Goal: Navigation & Orientation: Go to known website

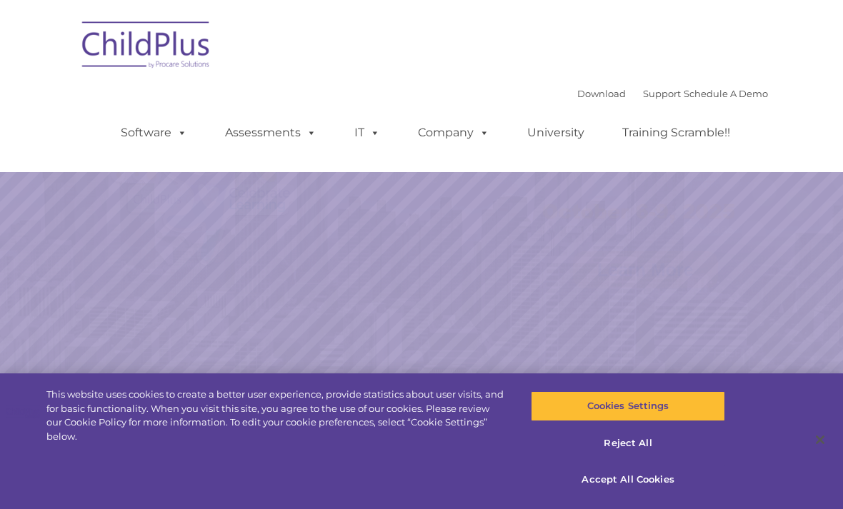
select select "MEDIUM"
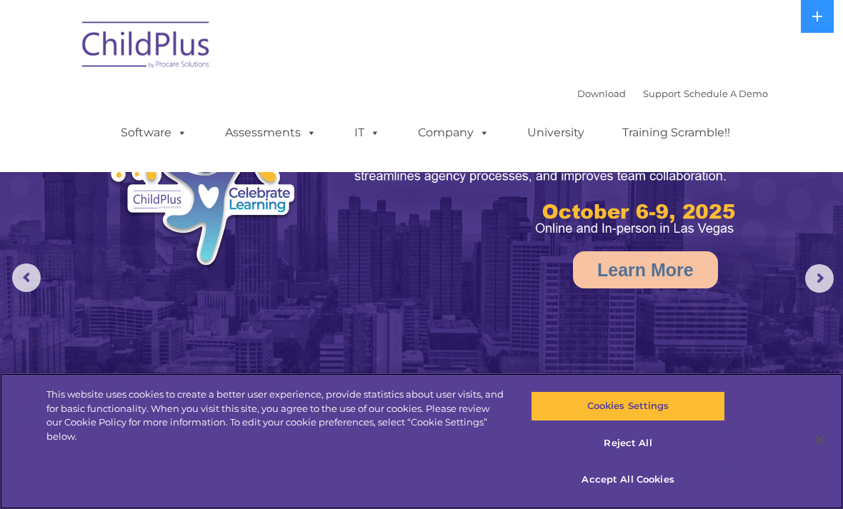
click at [673, 402] on button "Cookies Settings" at bounding box center [628, 407] width 194 height 30
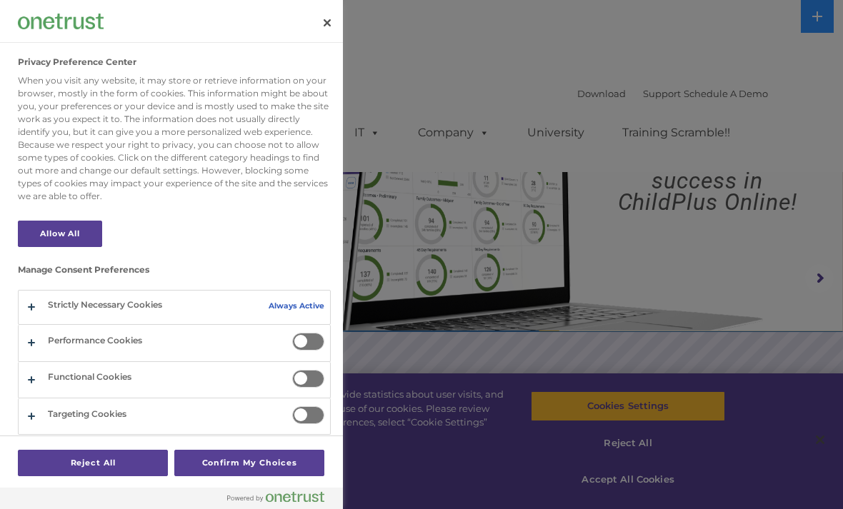
click at [745, 332] on div at bounding box center [421, 254] width 843 height 509
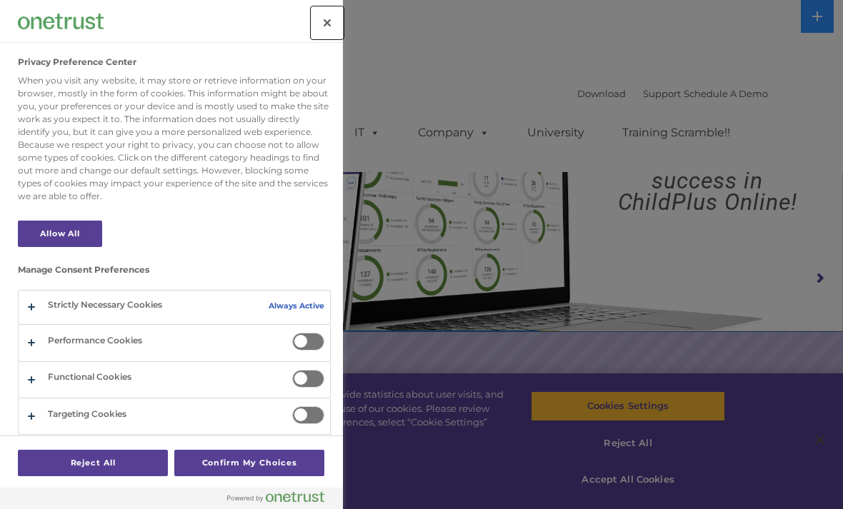
click at [324, 32] on button "Close" at bounding box center [327, 22] width 31 height 31
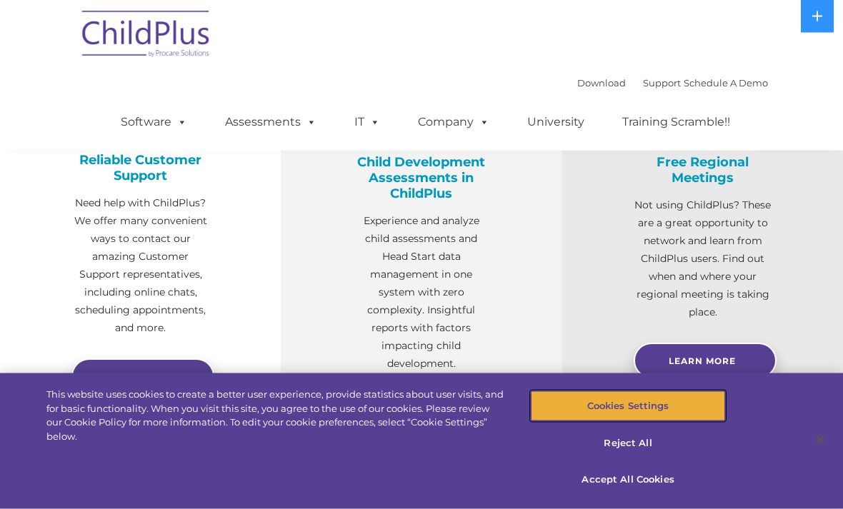
scroll to position [542, 0]
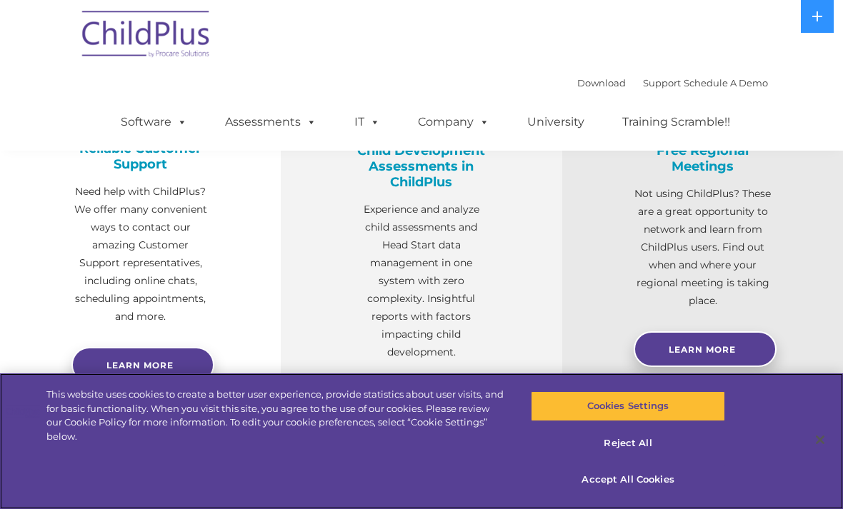
click at [626, 495] on button "Accept All Cookies" at bounding box center [628, 480] width 194 height 30
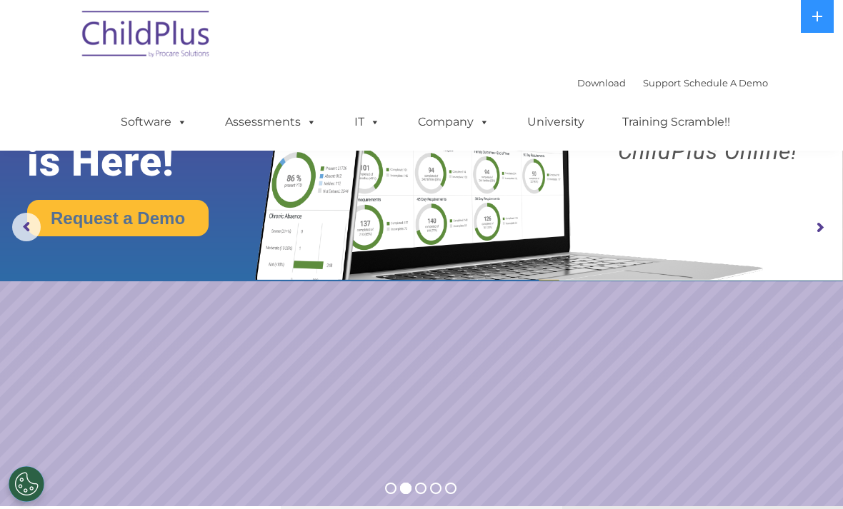
scroll to position [0, 0]
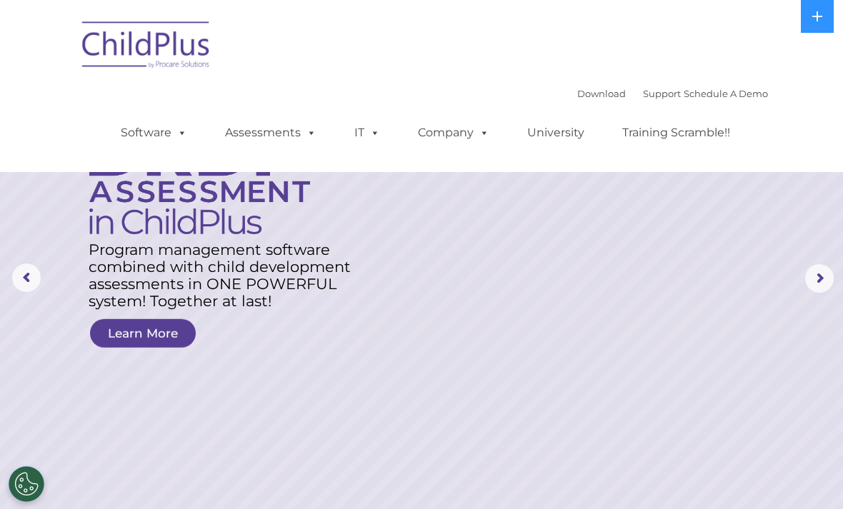
click at [810, 15] on button at bounding box center [817, 16] width 33 height 33
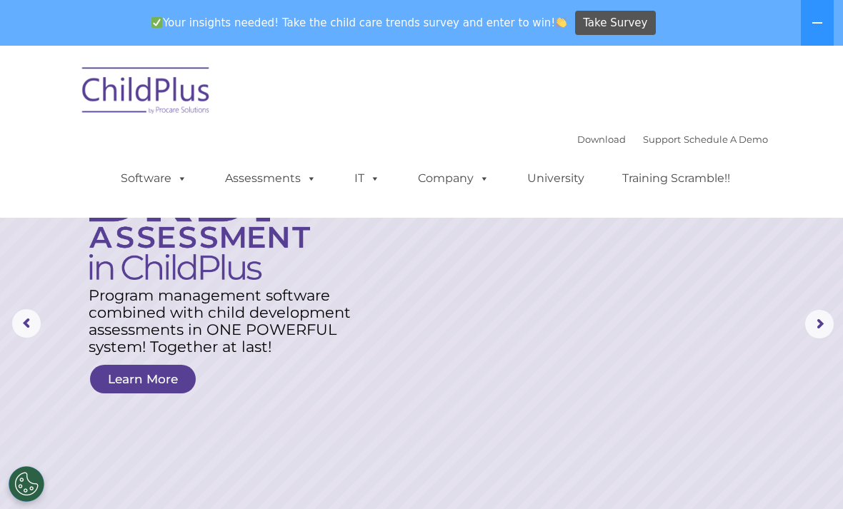
click at [812, 36] on button at bounding box center [817, 23] width 33 height 46
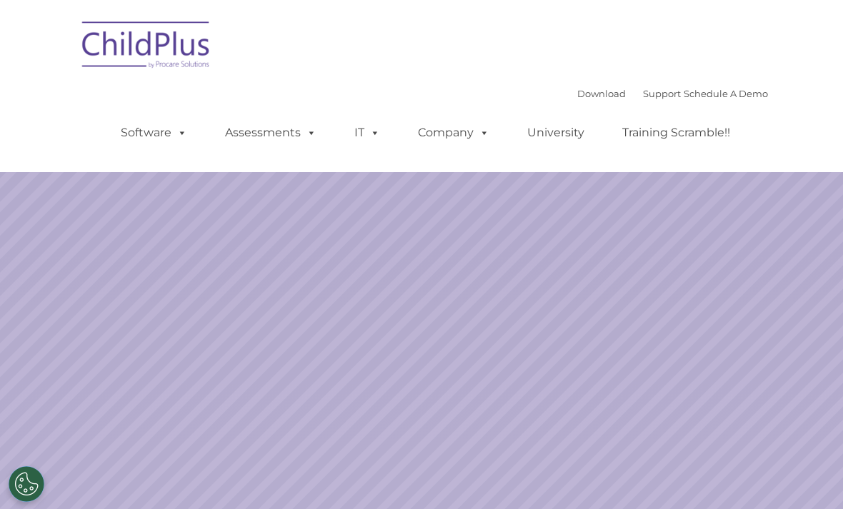
select select "MEDIUM"
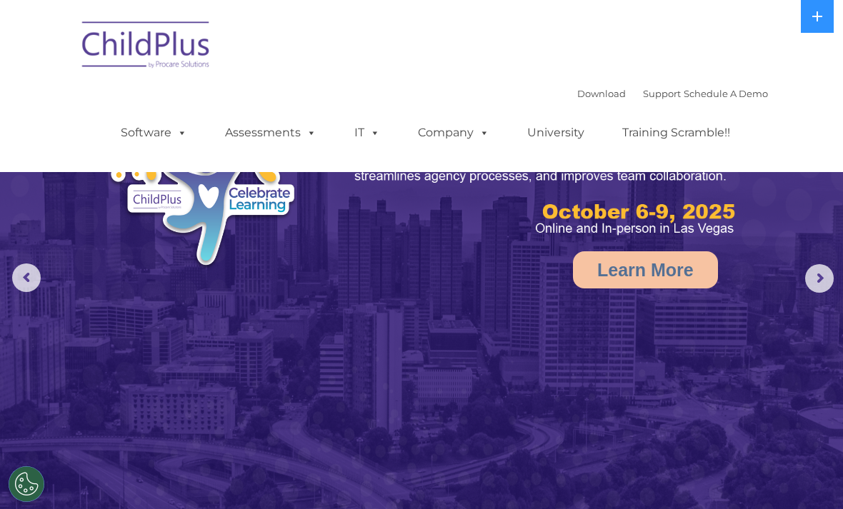
click at [825, 18] on button at bounding box center [817, 16] width 33 height 33
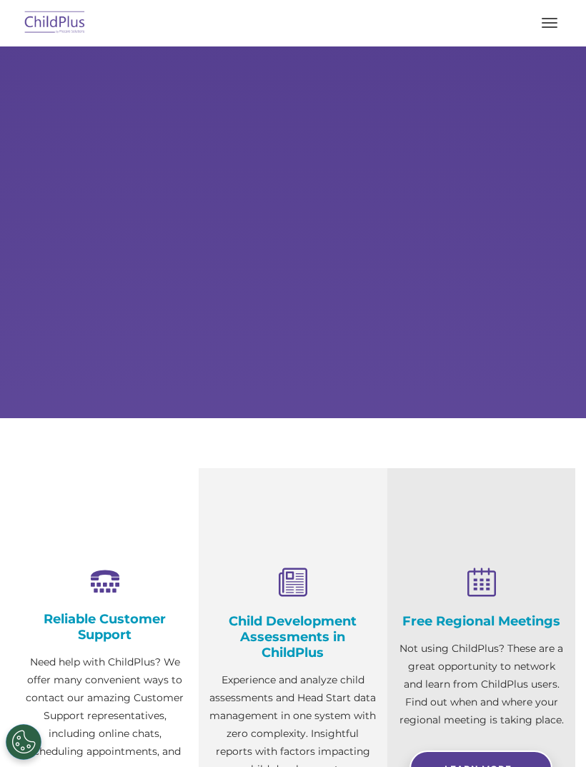
scroll to position [2, 0]
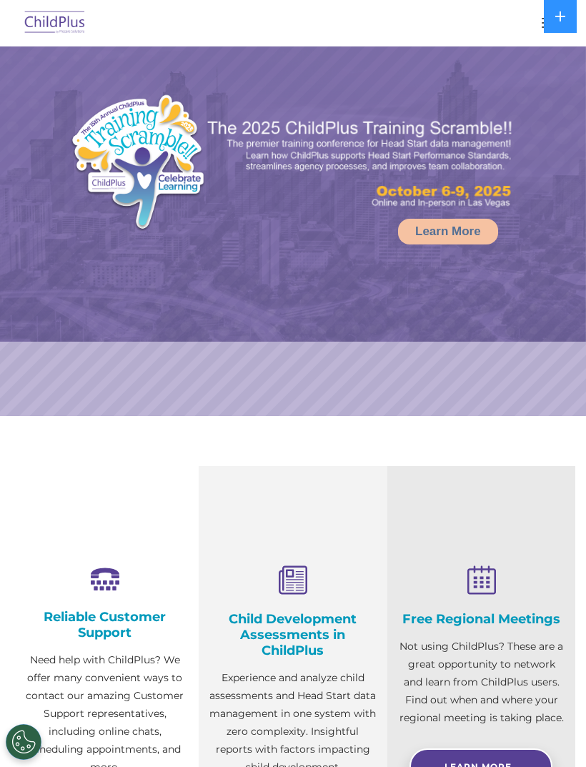
select select "MEDIUM"
